Goal: Information Seeking & Learning: Learn about a topic

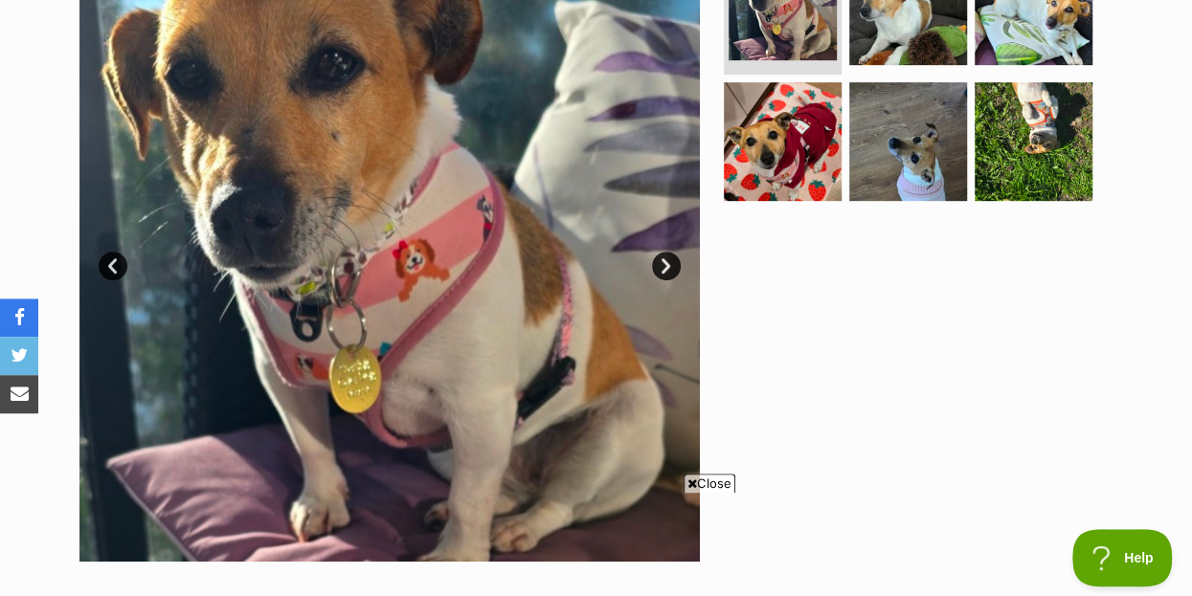
scroll to position [310, 0]
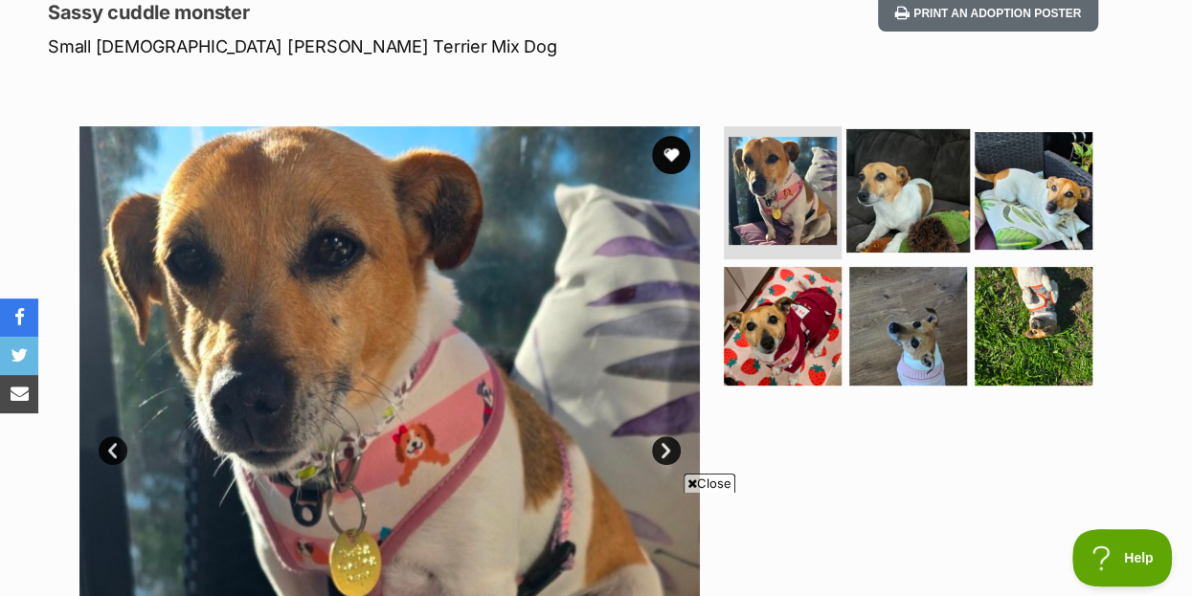
click at [909, 155] on img at bounding box center [907, 189] width 123 height 123
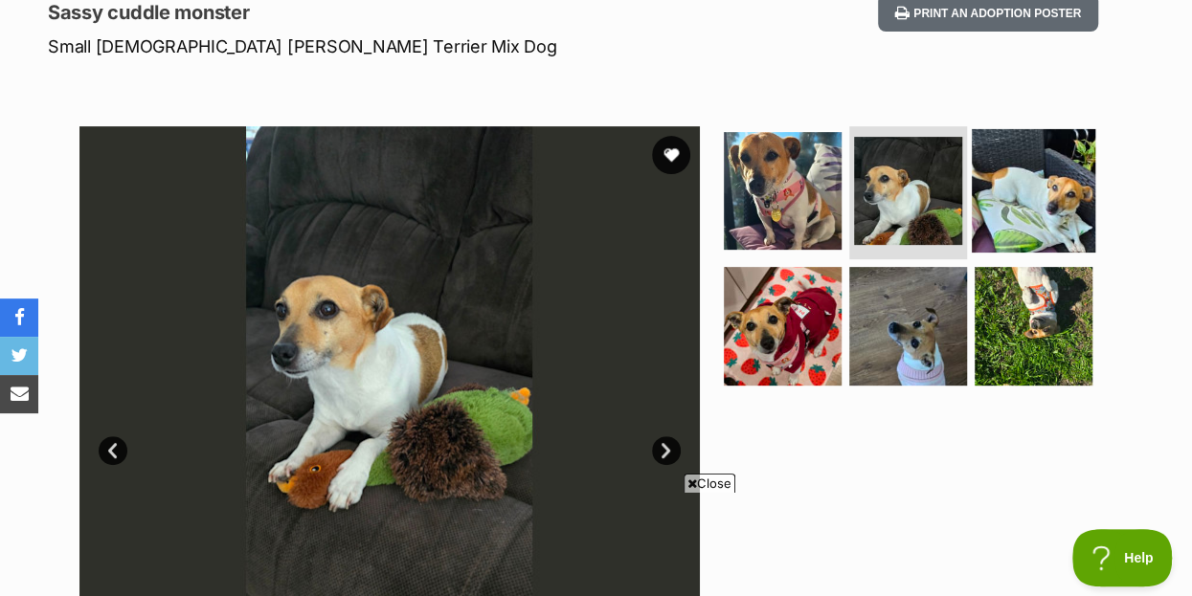
click at [1058, 146] on img at bounding box center [1033, 189] width 123 height 123
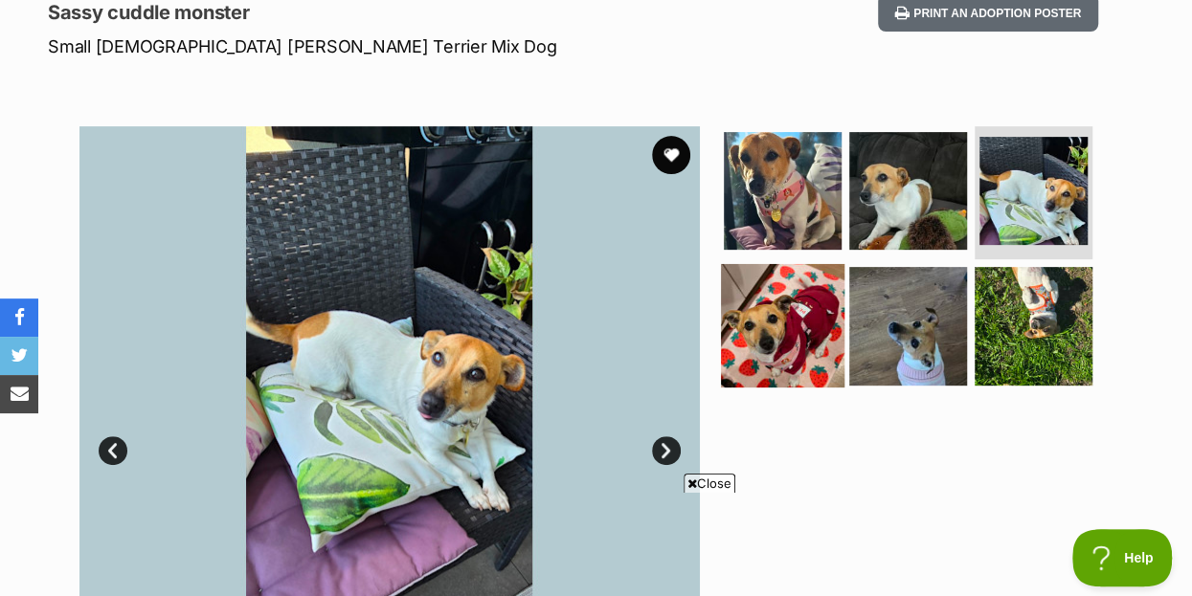
click at [772, 290] on img at bounding box center [782, 325] width 123 height 123
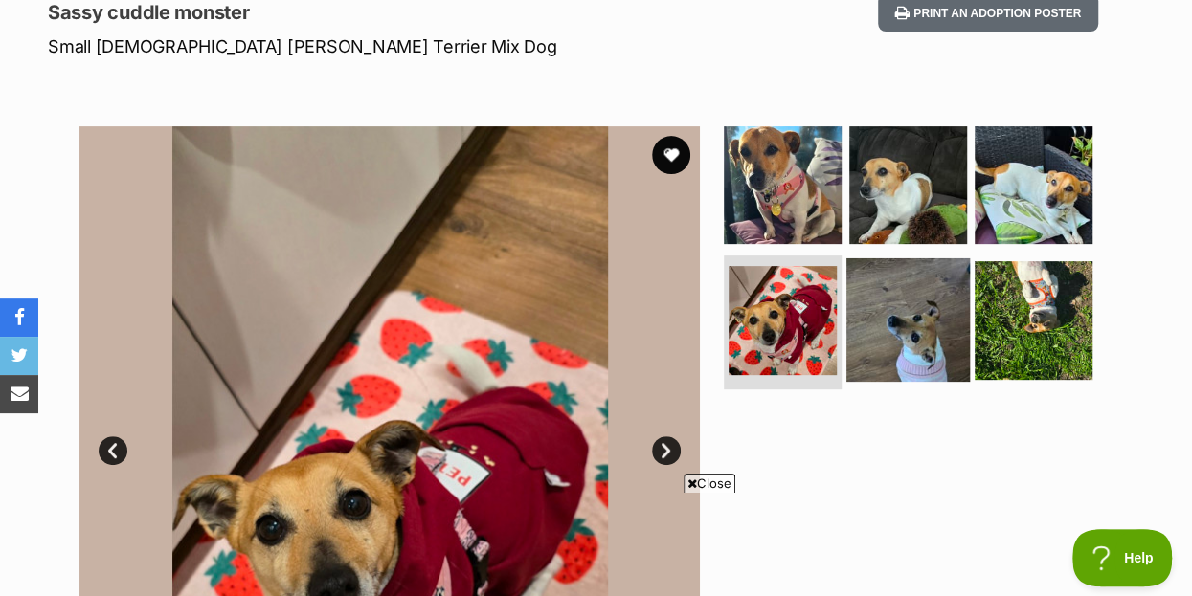
click at [907, 286] on img at bounding box center [907, 319] width 123 height 123
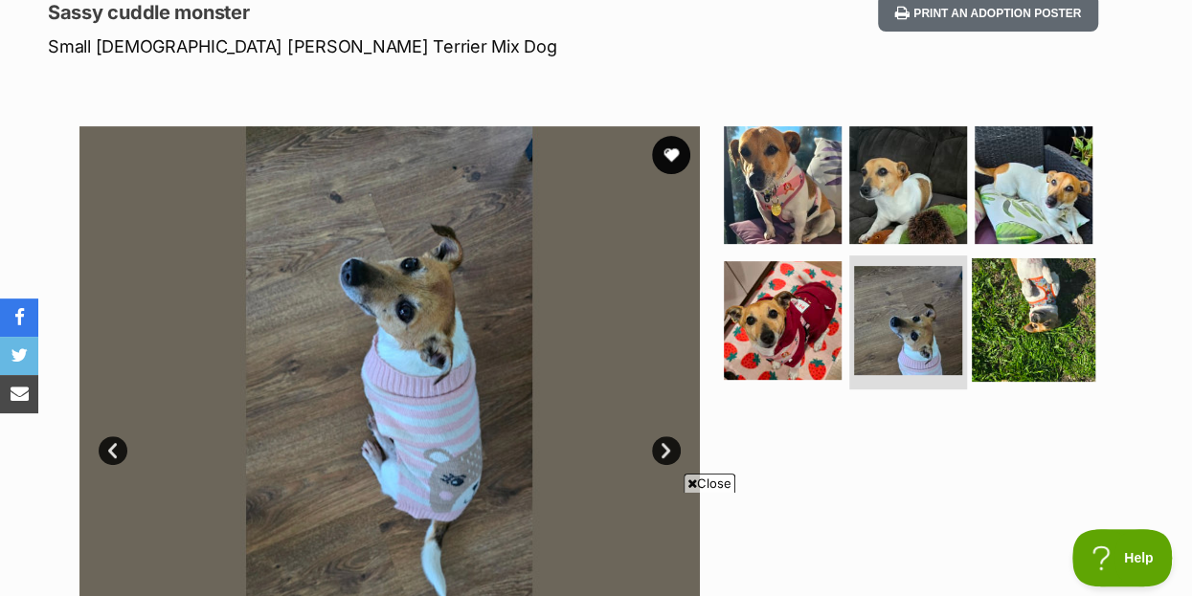
click at [1058, 280] on img at bounding box center [1033, 319] width 123 height 123
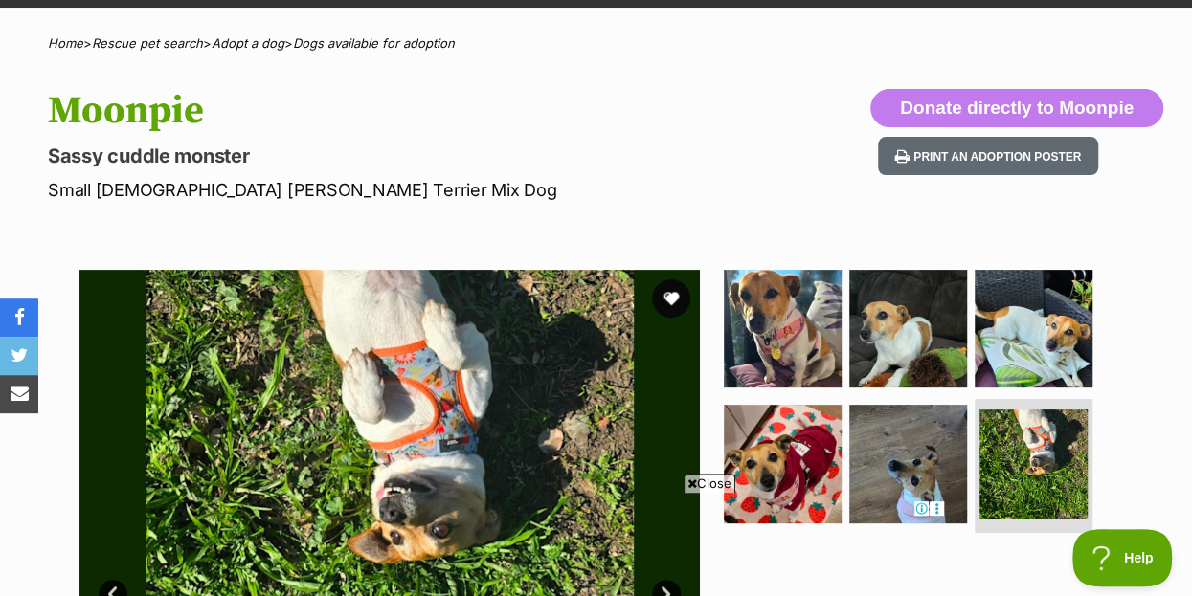
scroll to position [103, 0]
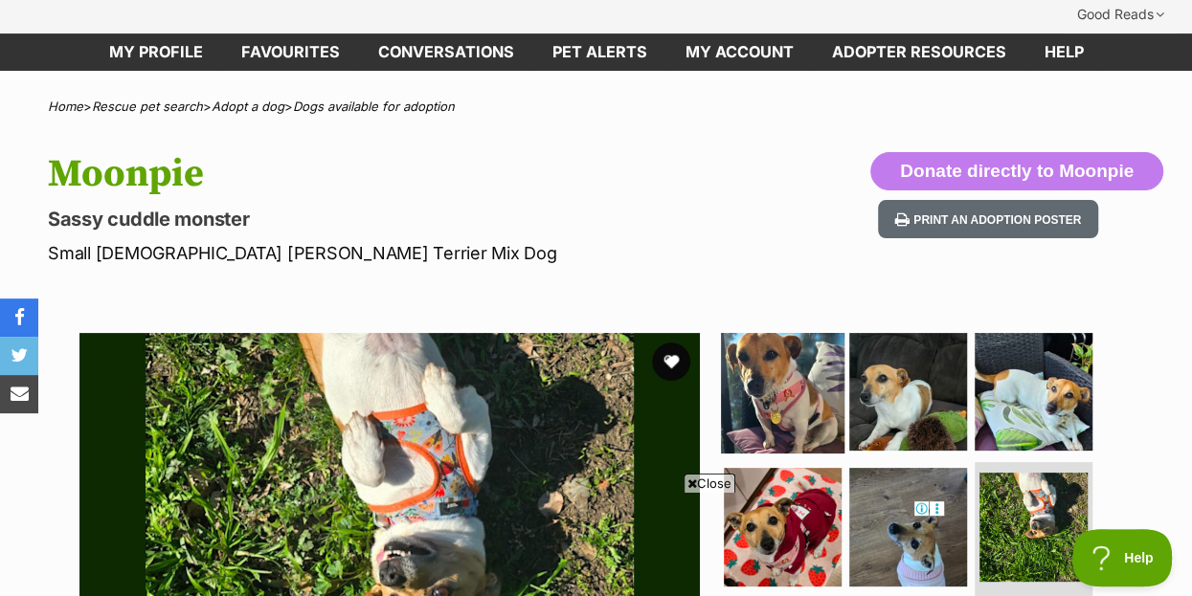
click at [774, 334] on img at bounding box center [782, 390] width 123 height 123
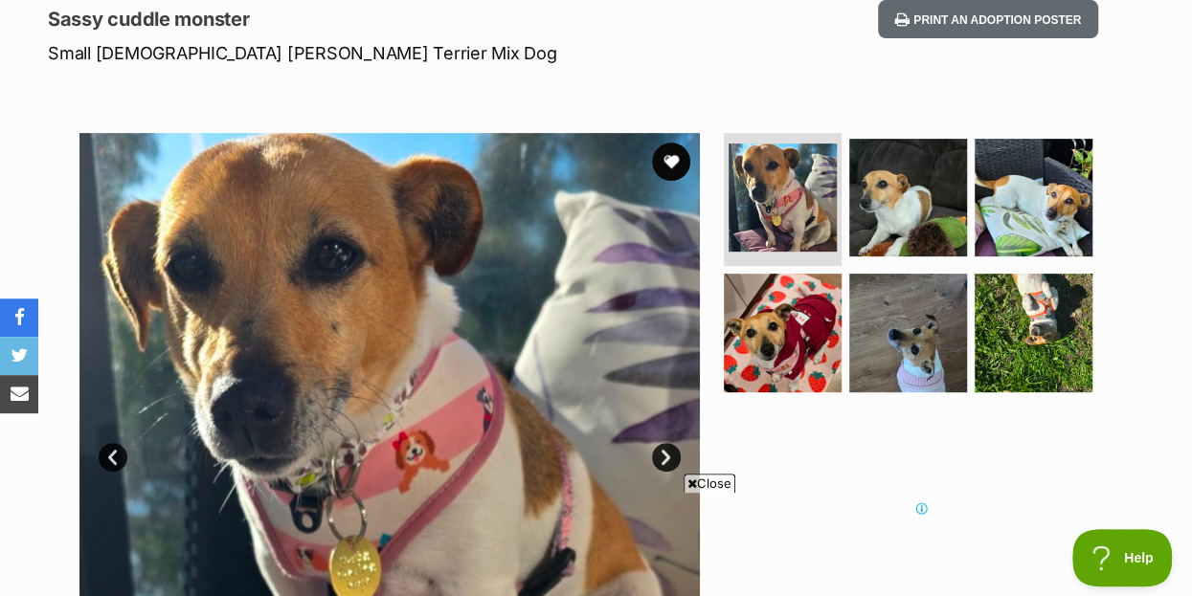
scroll to position [0, 0]
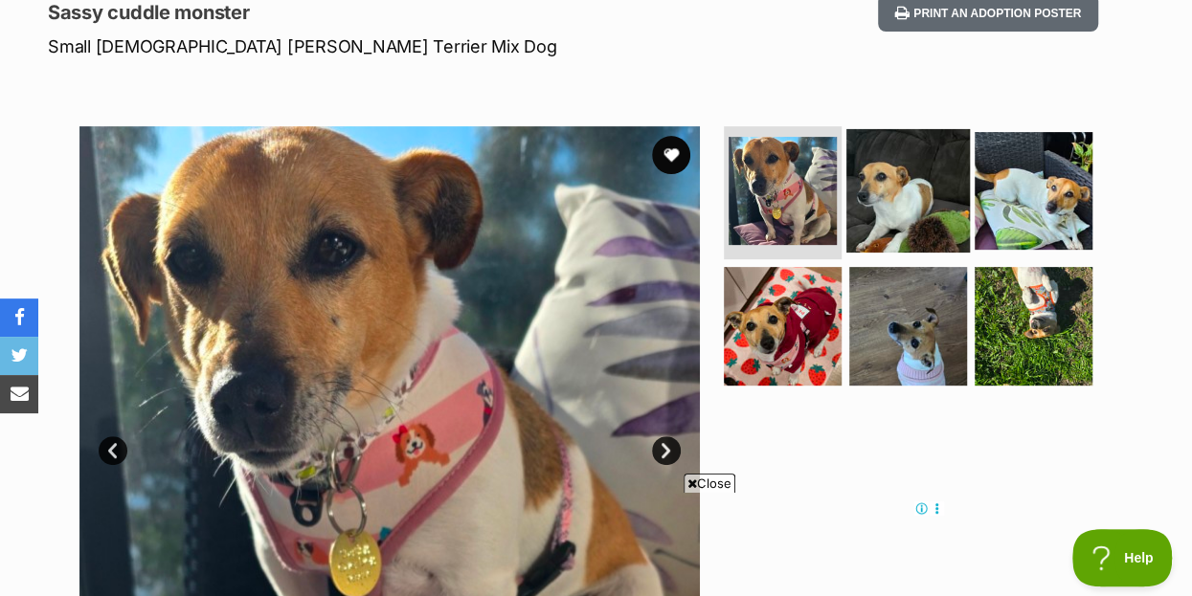
click at [914, 134] on img at bounding box center [907, 189] width 123 height 123
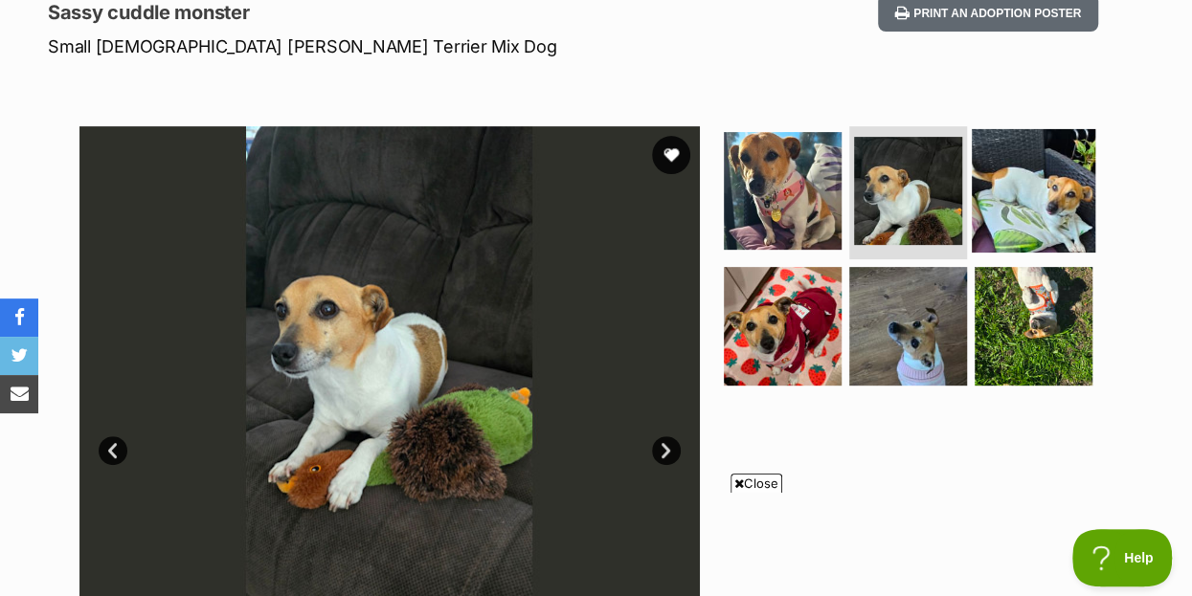
click at [1051, 162] on img at bounding box center [1033, 189] width 123 height 123
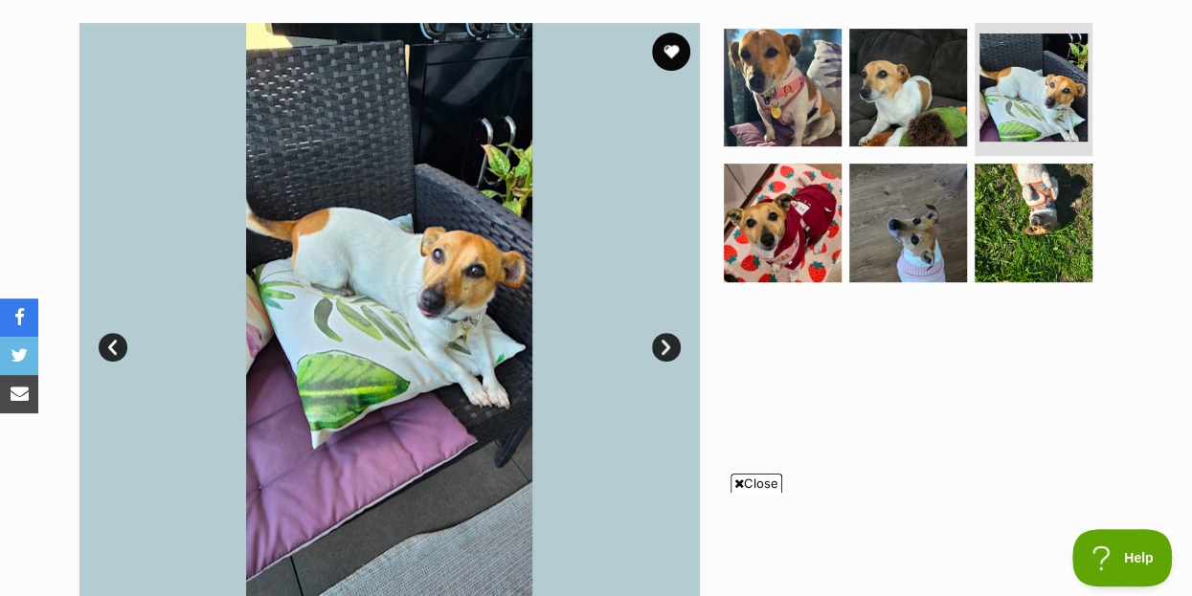
scroll to position [310, 0]
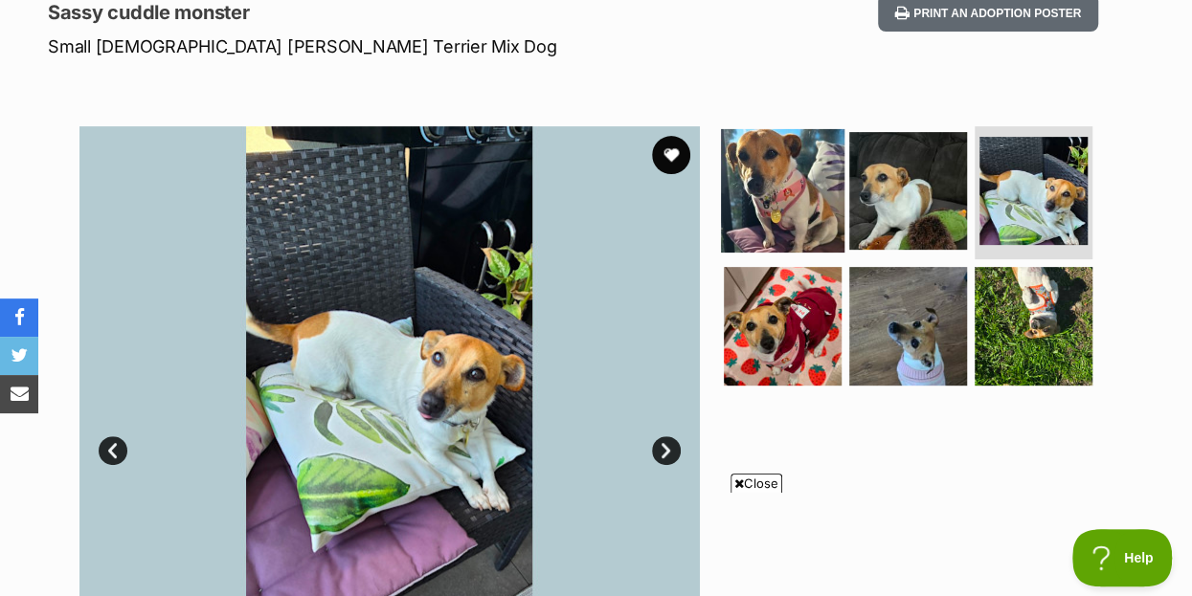
click at [788, 156] on img at bounding box center [782, 189] width 123 height 123
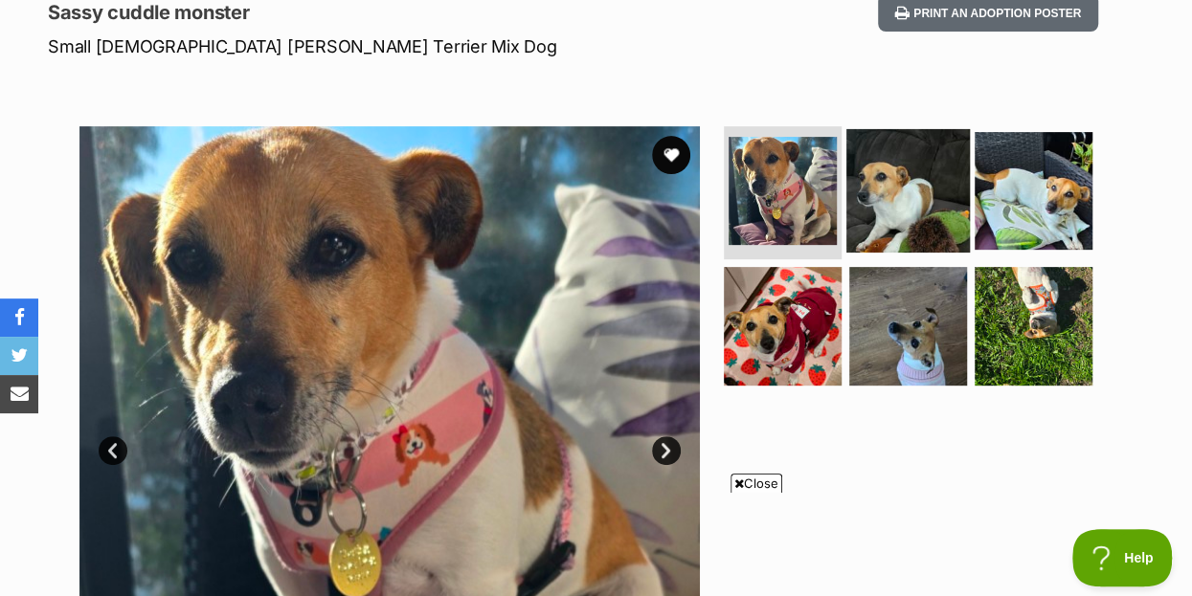
click at [922, 159] on img at bounding box center [907, 189] width 123 height 123
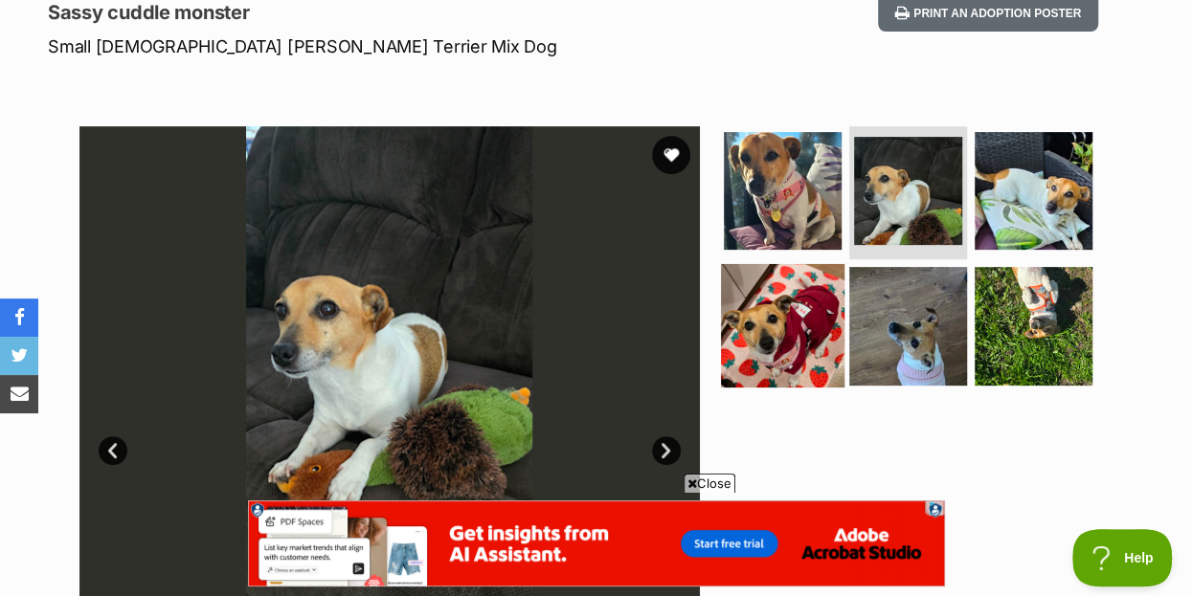
click at [787, 282] on img at bounding box center [782, 325] width 123 height 123
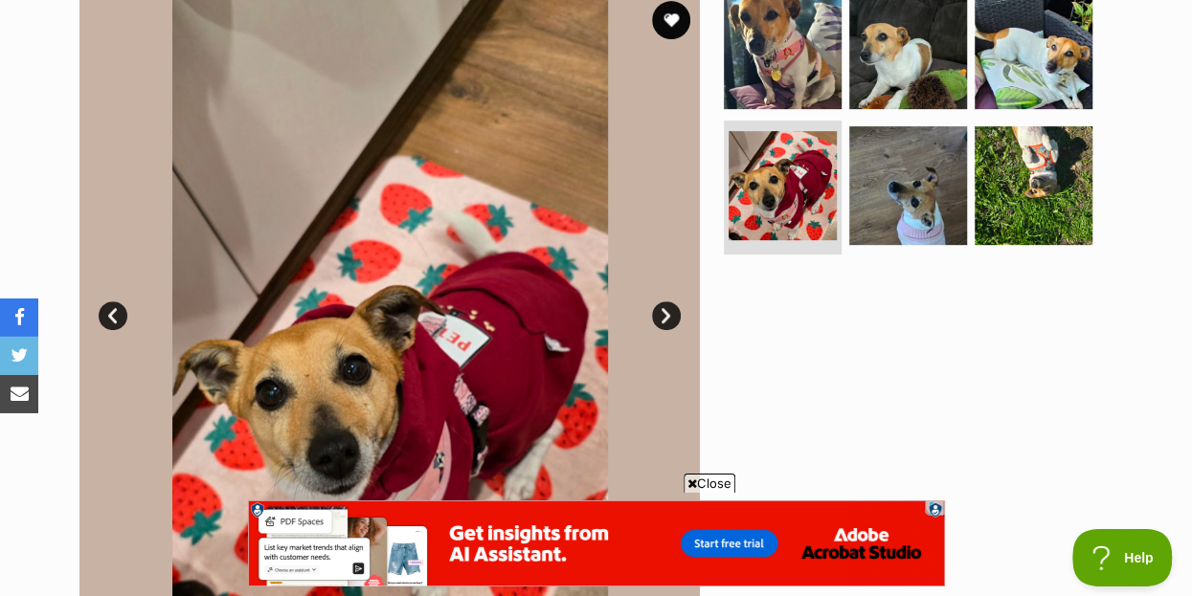
scroll to position [517, 0]
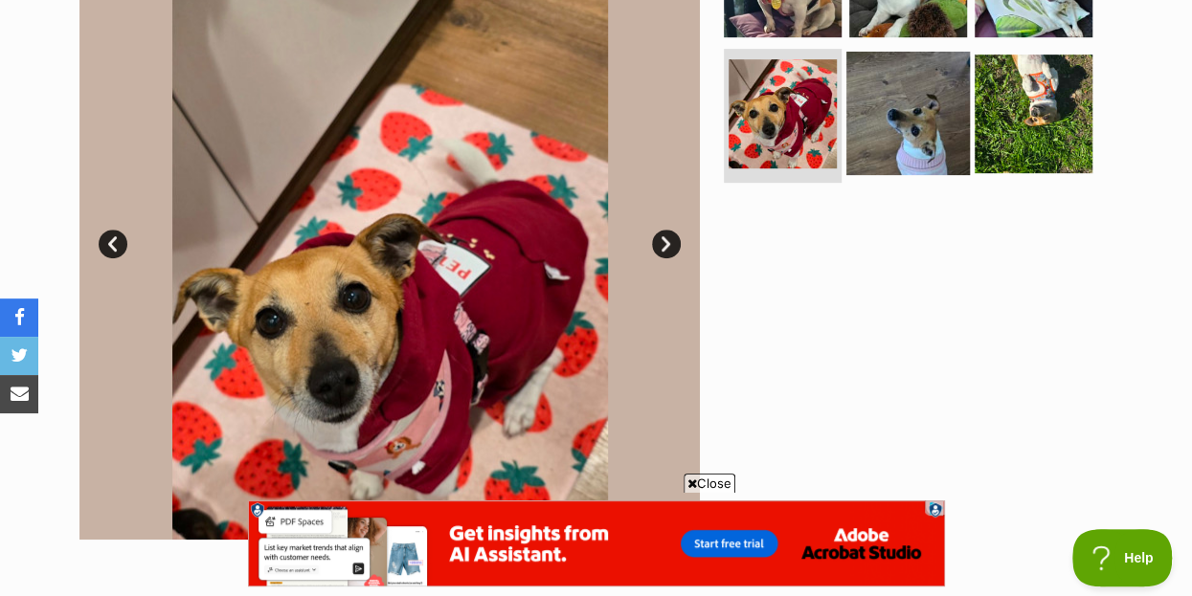
click at [917, 74] on img at bounding box center [907, 113] width 123 height 123
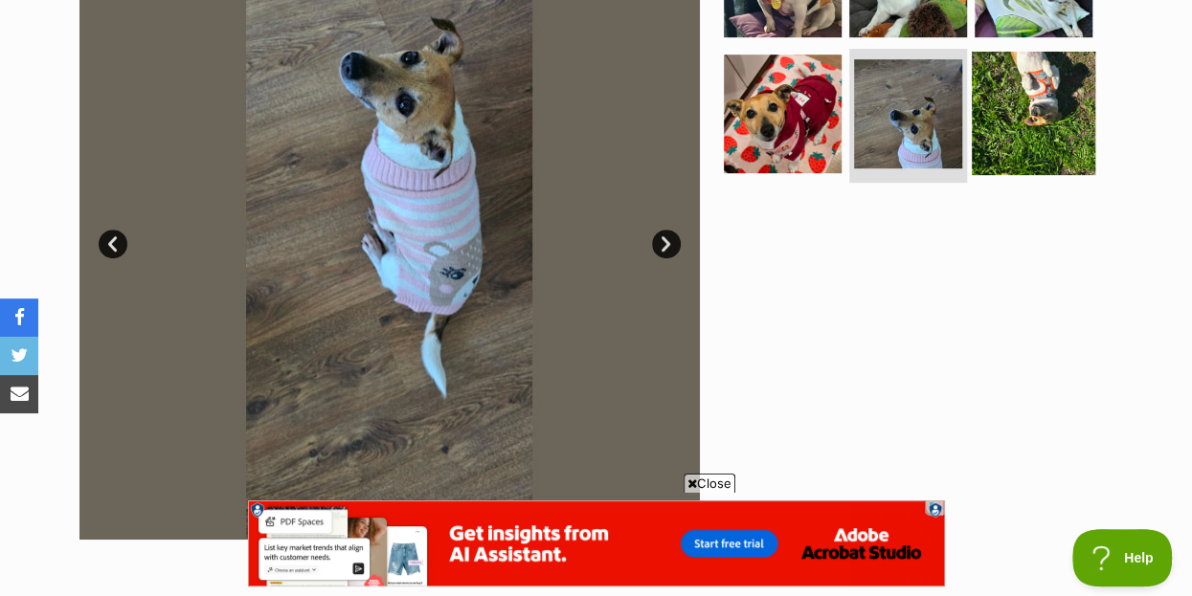
click at [1033, 86] on img at bounding box center [1033, 113] width 123 height 123
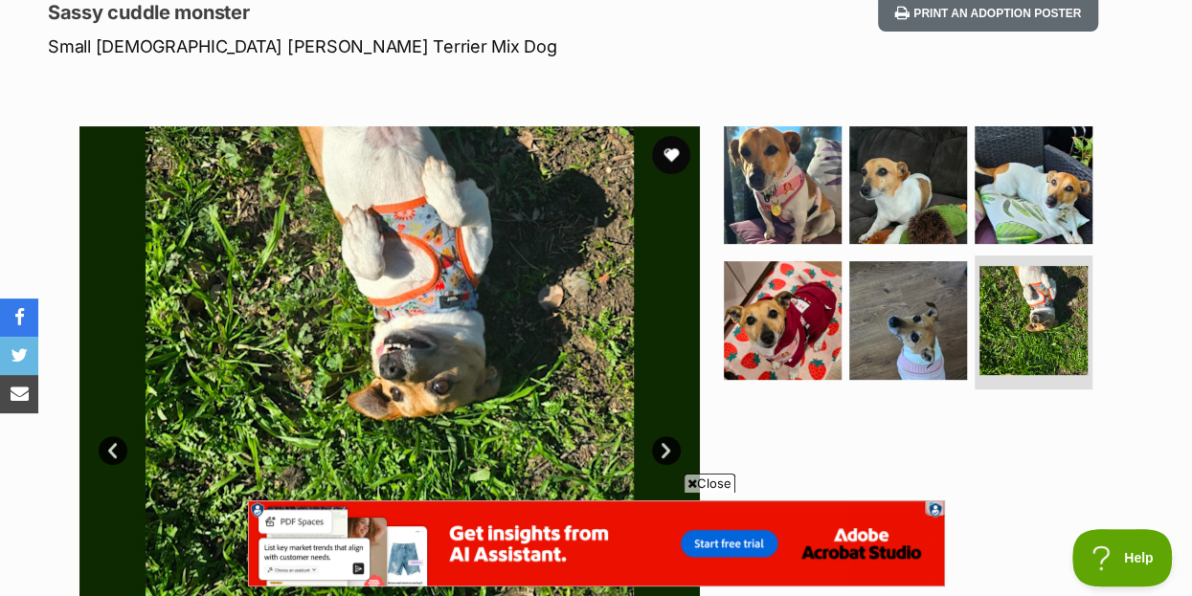
scroll to position [207, 0]
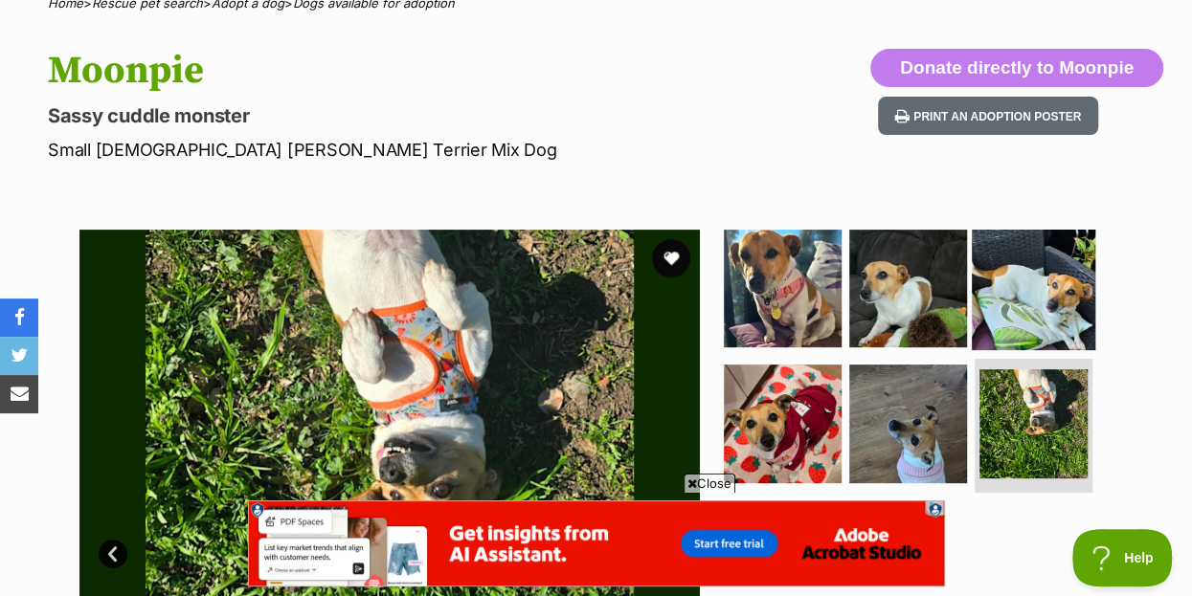
click at [1065, 278] on img at bounding box center [1033, 287] width 123 height 123
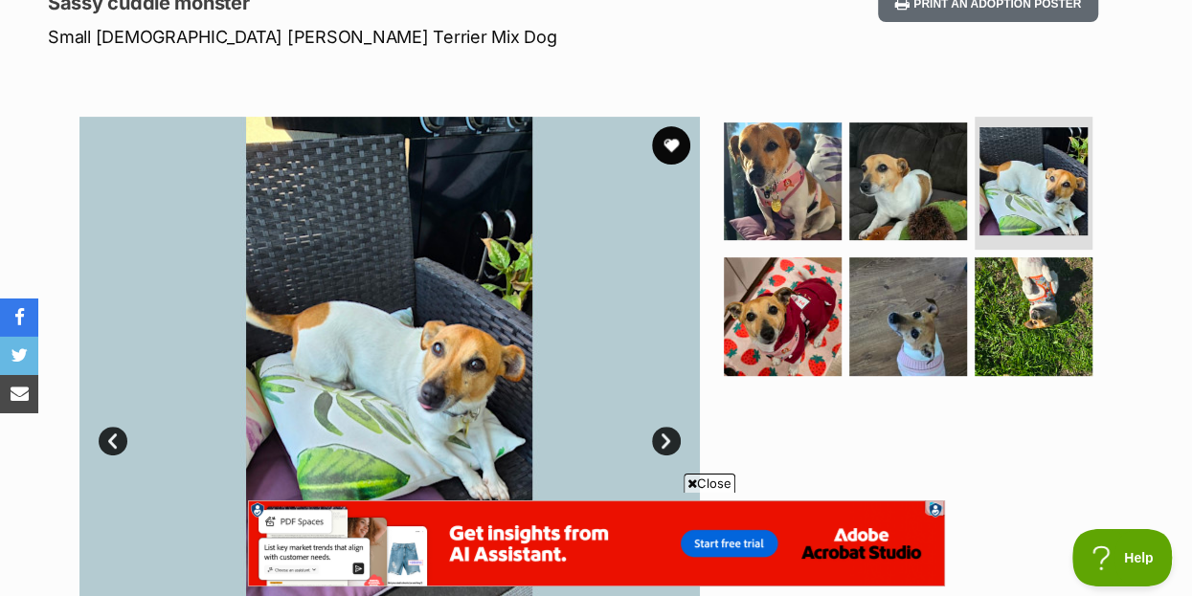
scroll to position [414, 0]
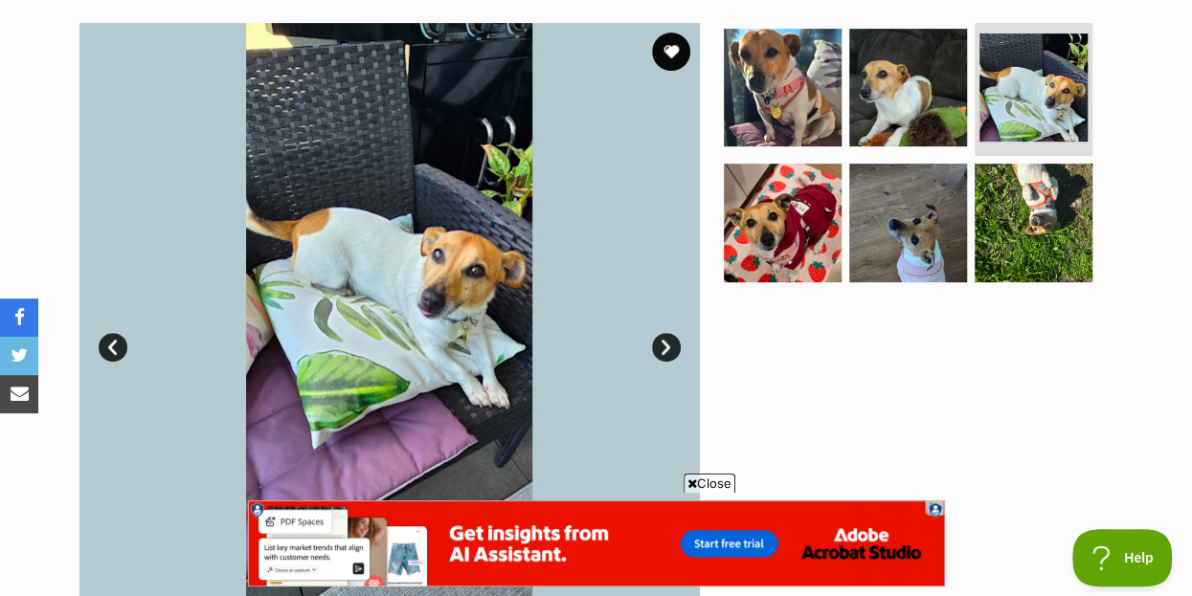
click at [663, 333] on link "Next" at bounding box center [666, 347] width 29 height 29
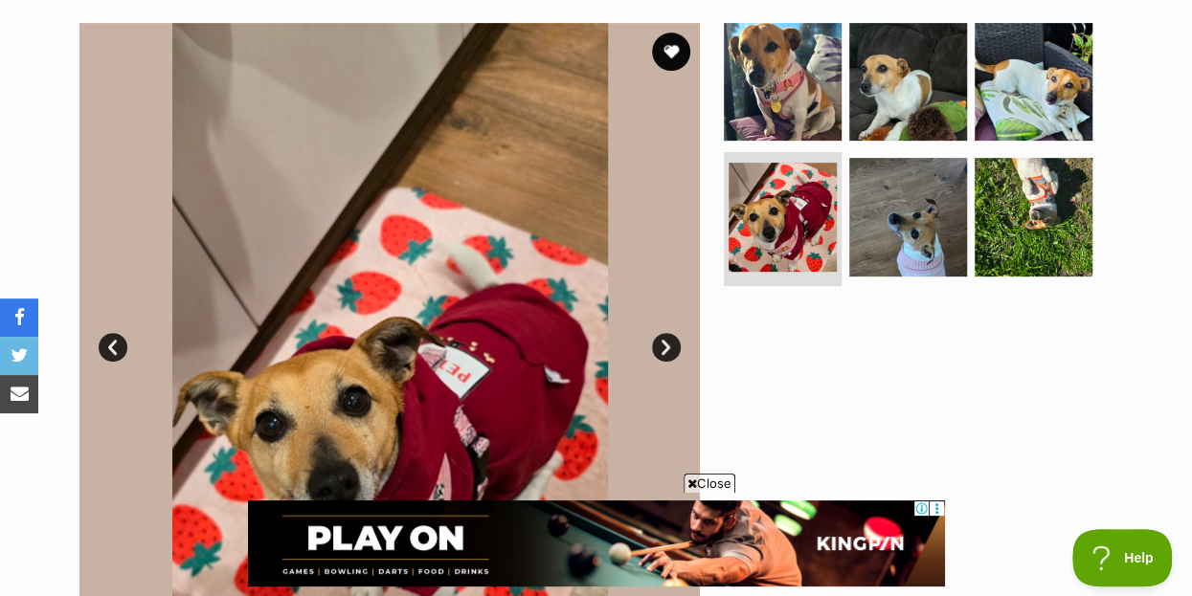
click at [1107, 363] on div at bounding box center [916, 333] width 393 height 620
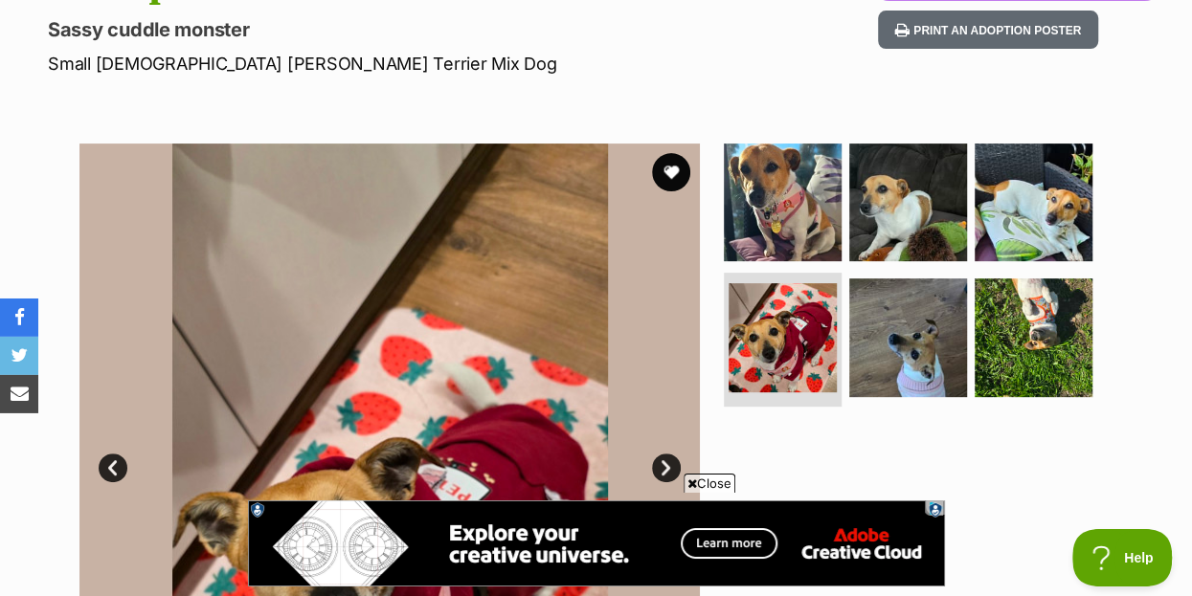
scroll to position [0, 0]
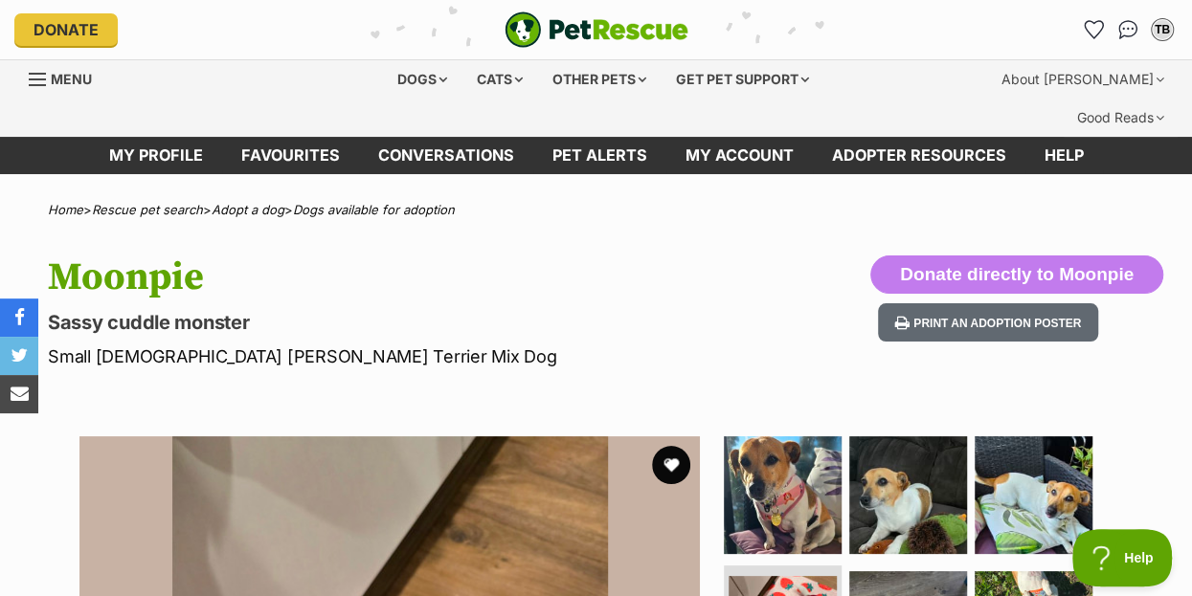
click at [600, 309] on p "Sassy cuddle monster" at bounding box center [388, 322] width 681 height 27
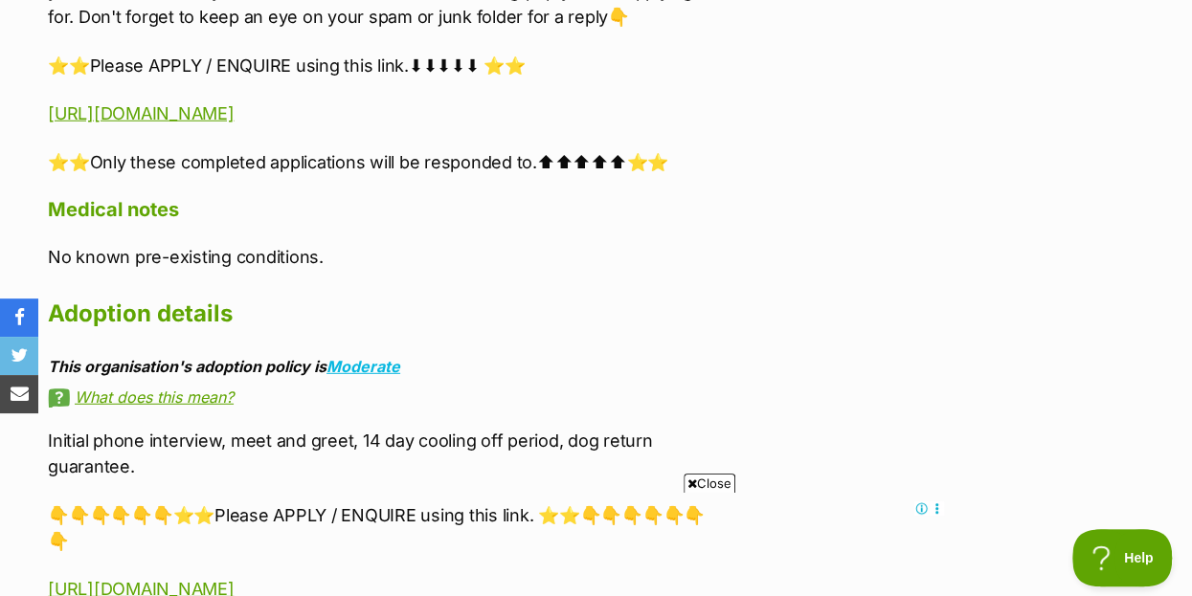
scroll to position [2688, 0]
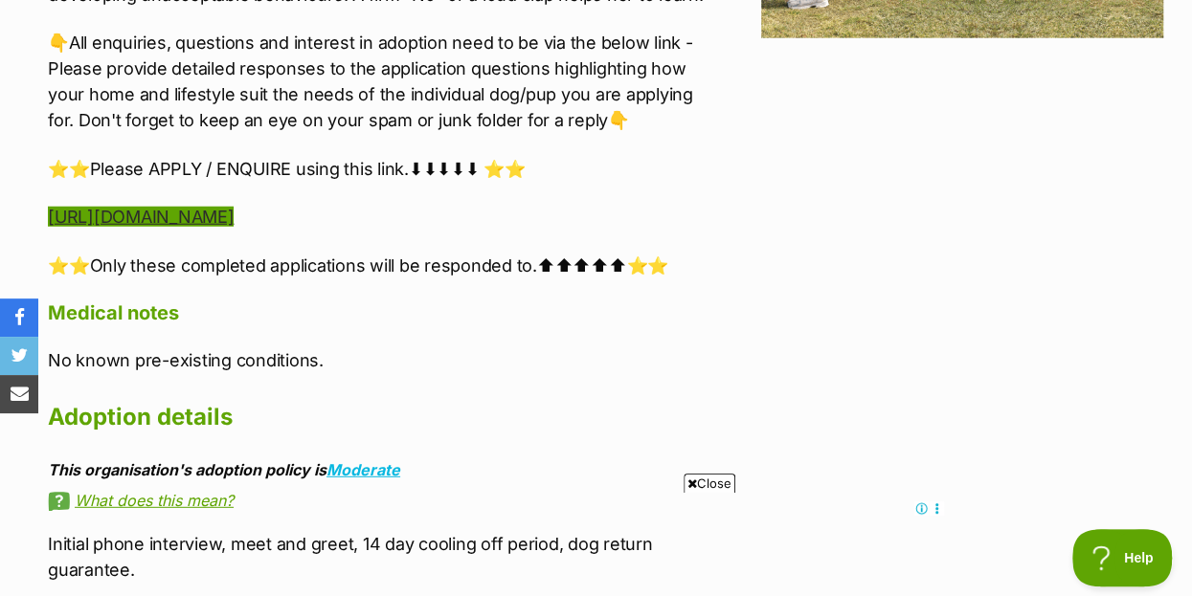
click at [234, 207] on link "[URL][DOMAIN_NAME]" at bounding box center [141, 217] width 186 height 20
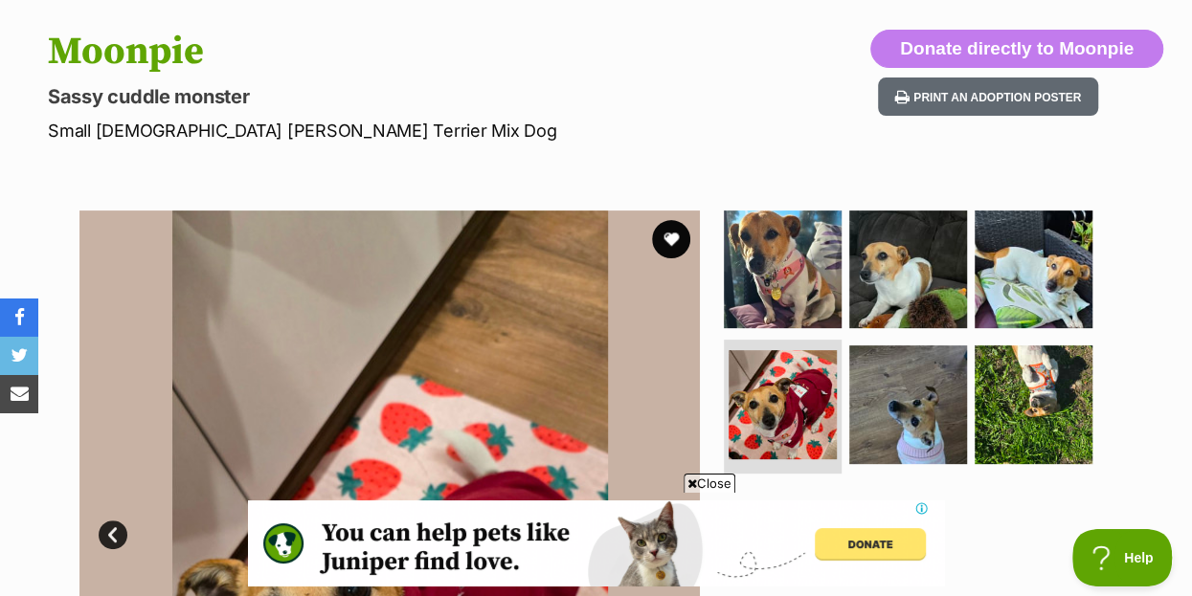
scroll to position [207, 0]
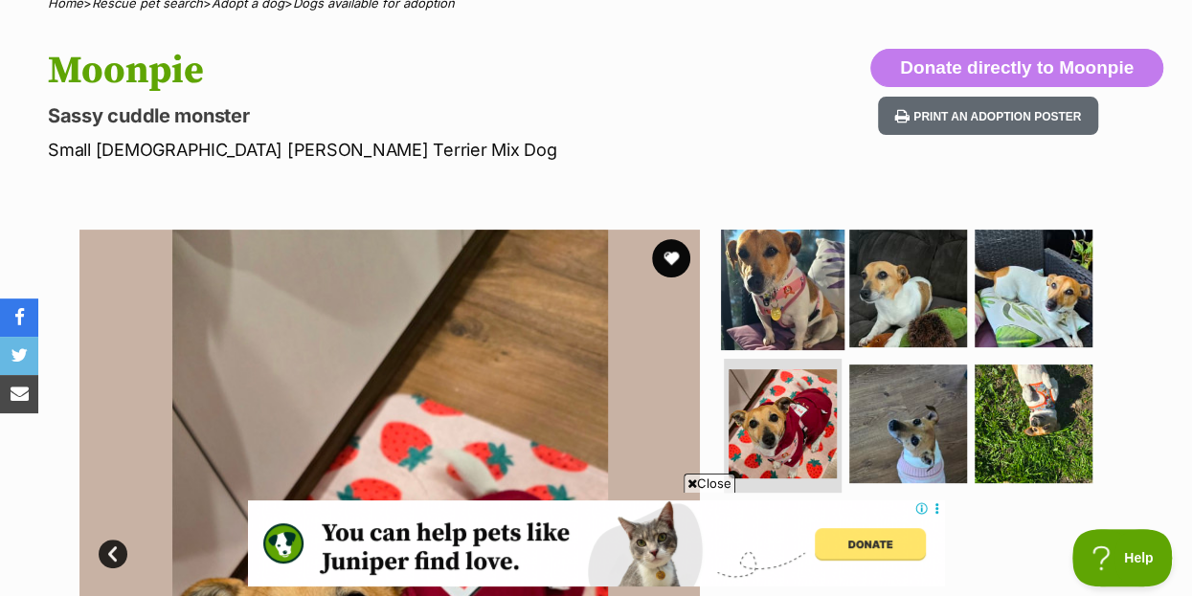
click at [756, 260] on img at bounding box center [782, 287] width 123 height 123
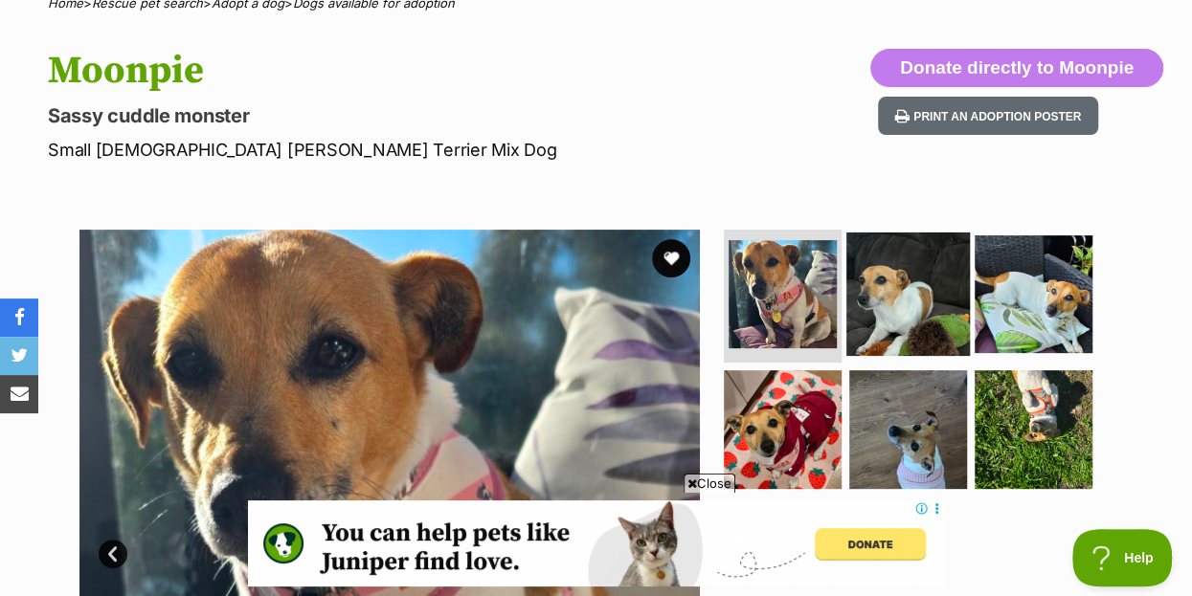
click at [890, 263] on img at bounding box center [907, 293] width 123 height 123
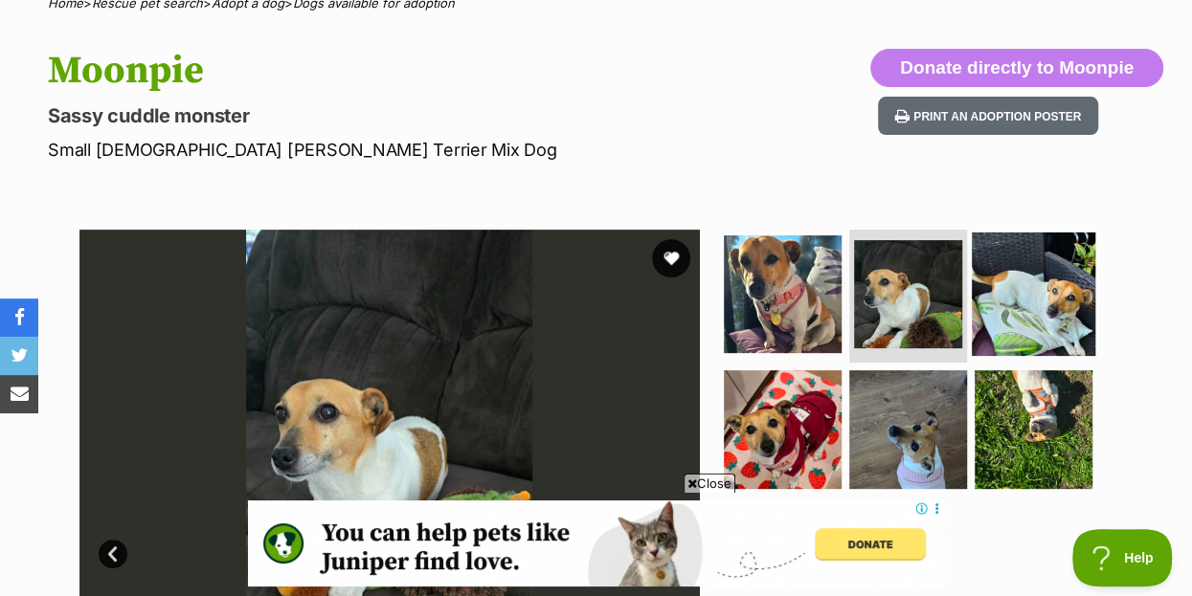
click at [1013, 260] on img at bounding box center [1033, 293] width 123 height 123
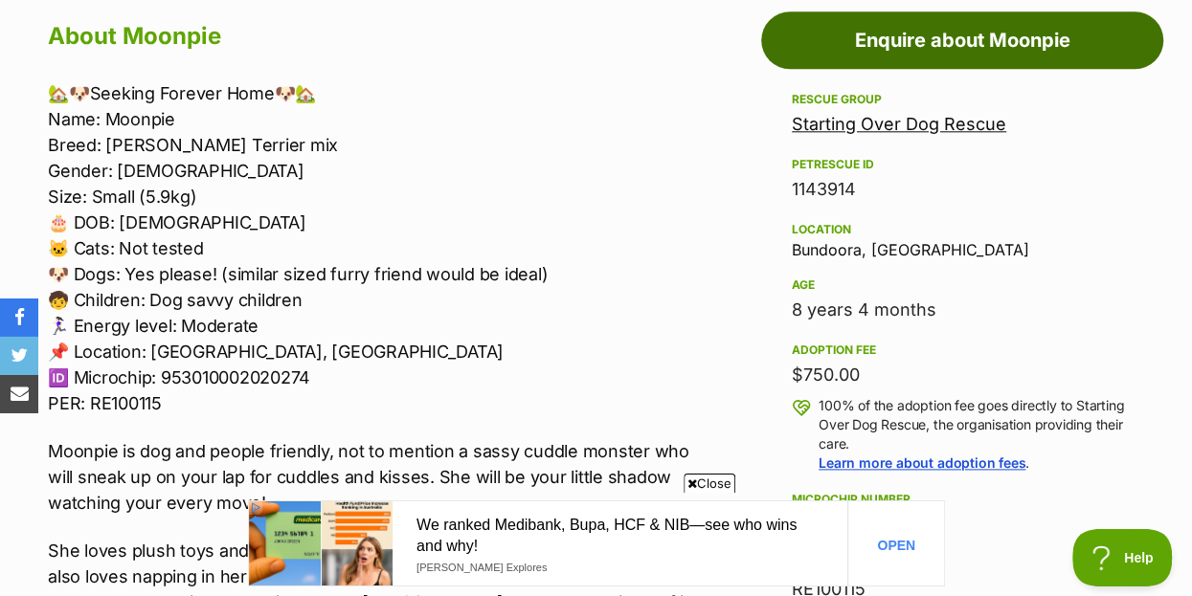
scroll to position [1137, 0]
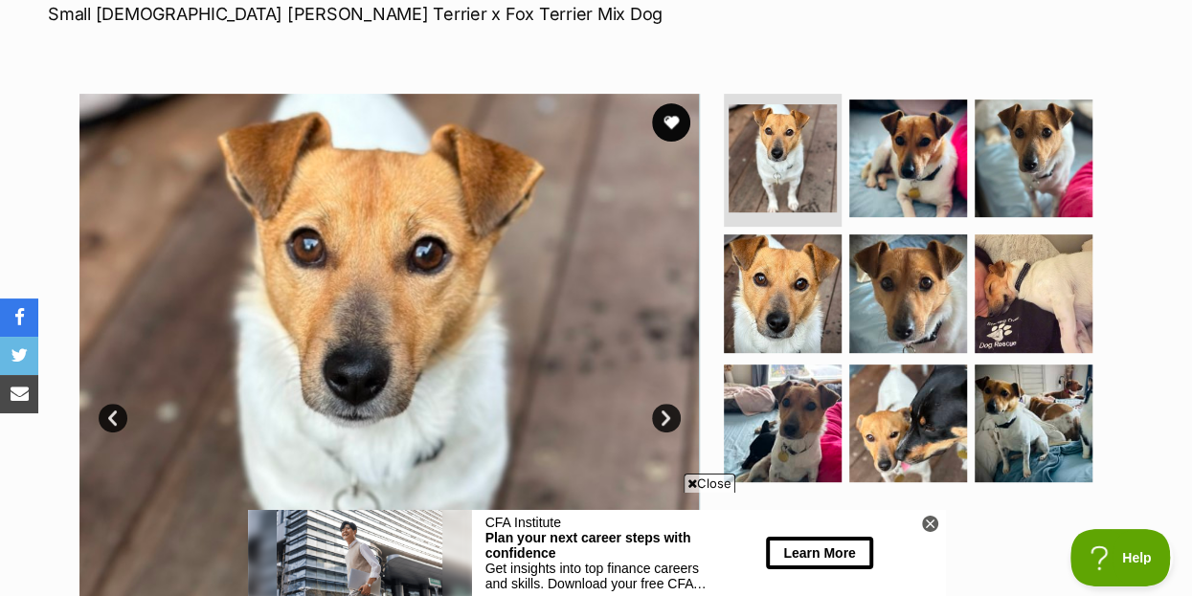
scroll to position [310, 0]
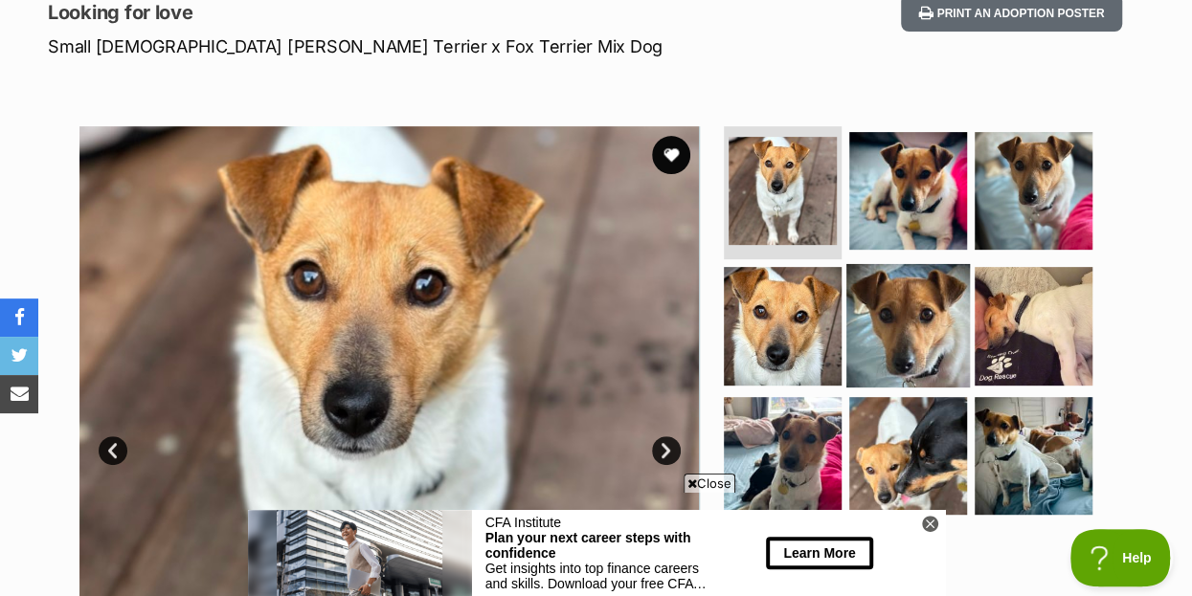
click at [927, 296] on img at bounding box center [907, 325] width 123 height 123
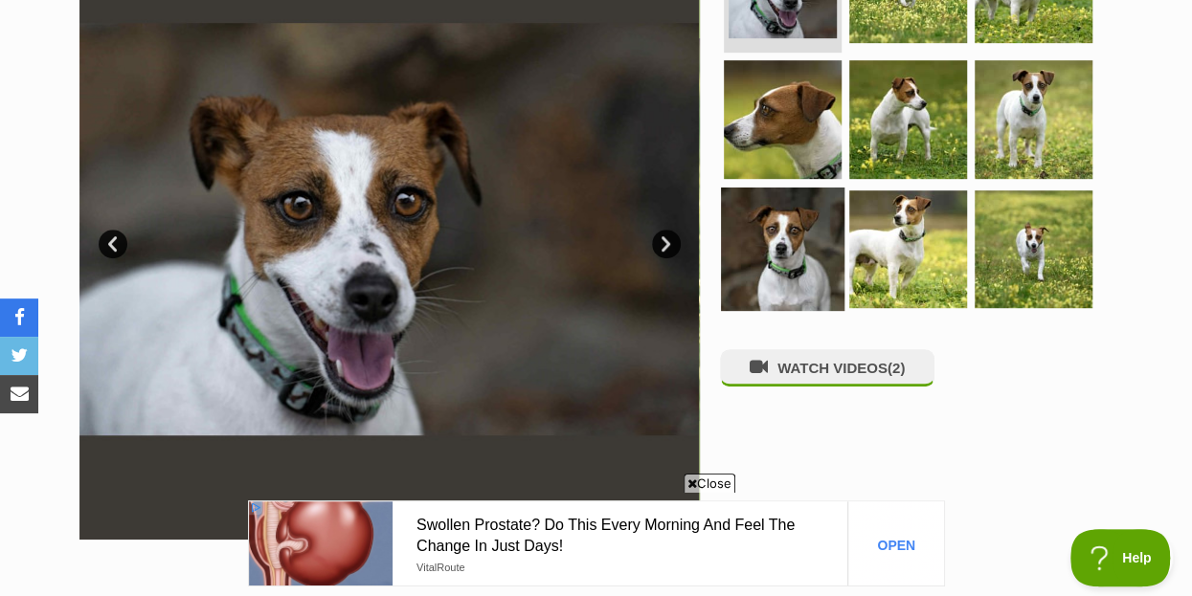
click at [778, 215] on img at bounding box center [782, 249] width 123 height 123
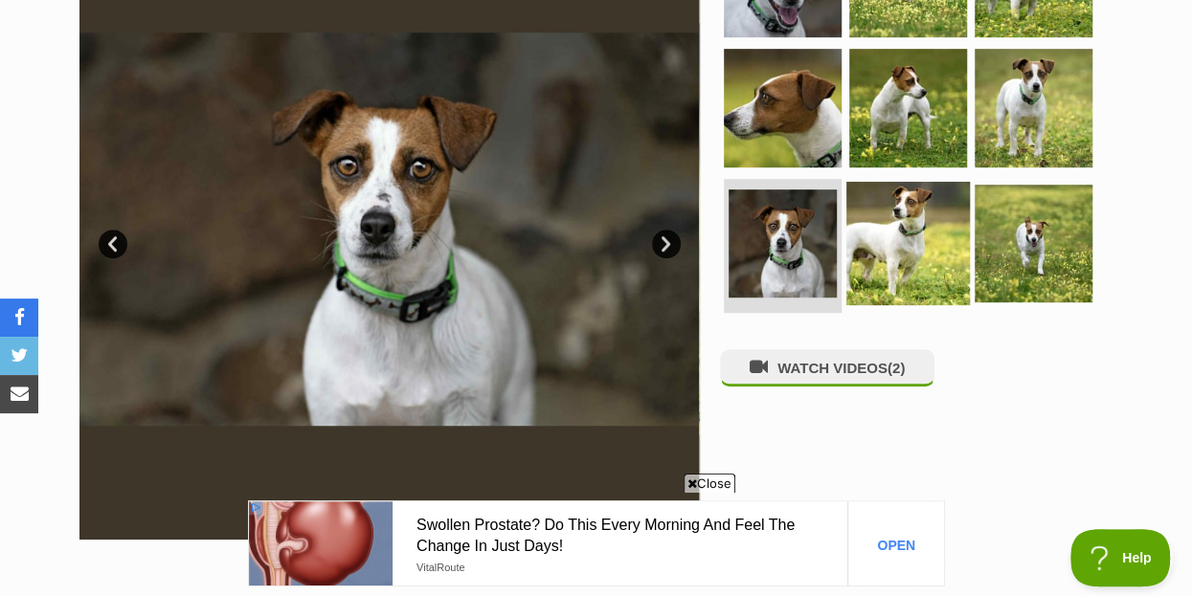
click at [929, 194] on img at bounding box center [907, 243] width 123 height 123
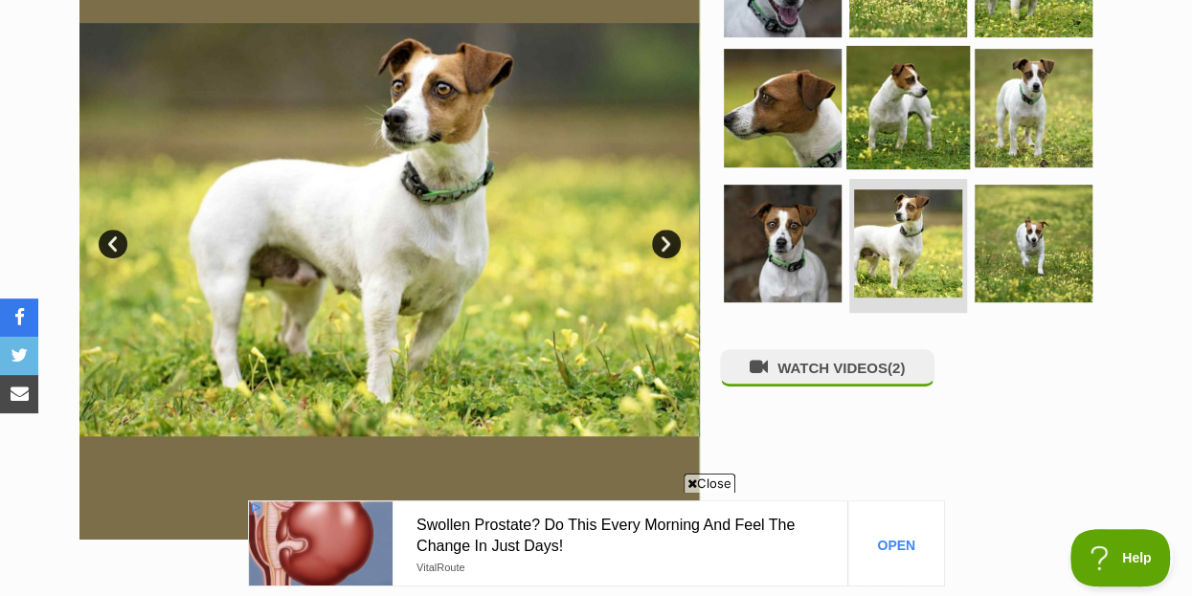
click at [918, 73] on img at bounding box center [907, 107] width 123 height 123
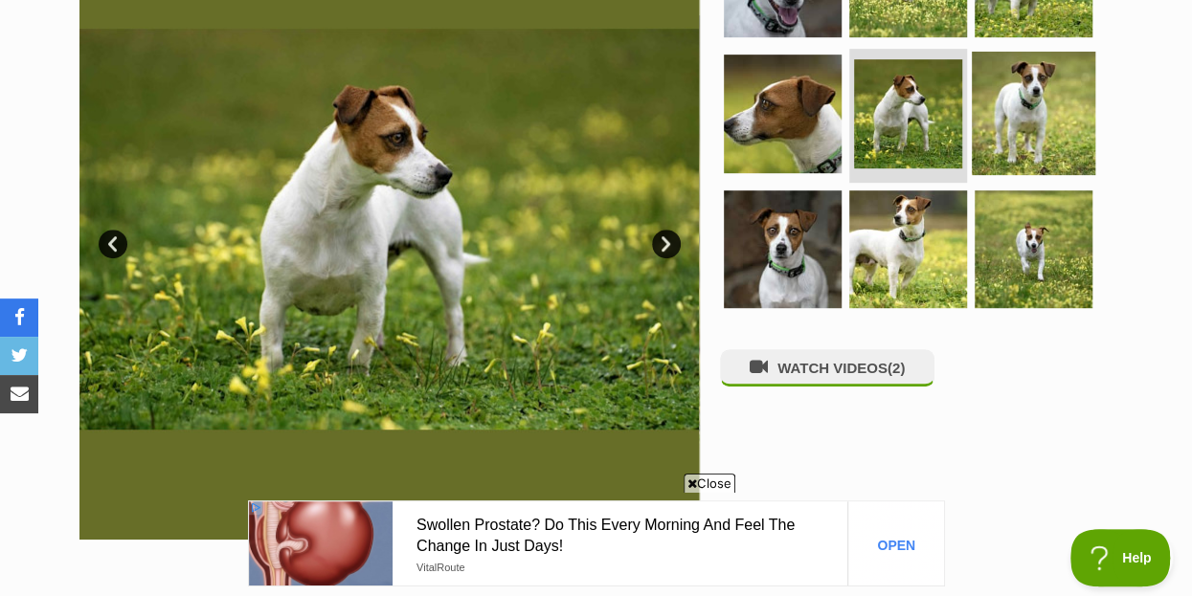
click at [1055, 65] on img at bounding box center [1033, 113] width 123 height 123
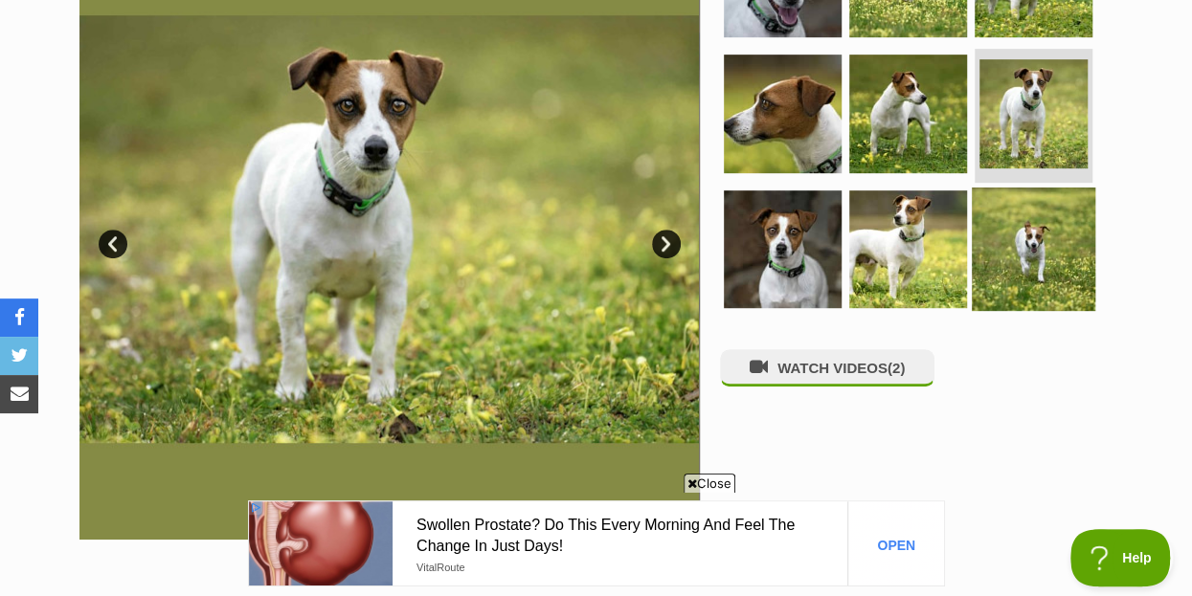
click at [1033, 210] on img at bounding box center [1033, 249] width 123 height 123
